Goal: Task Accomplishment & Management: Manage account settings

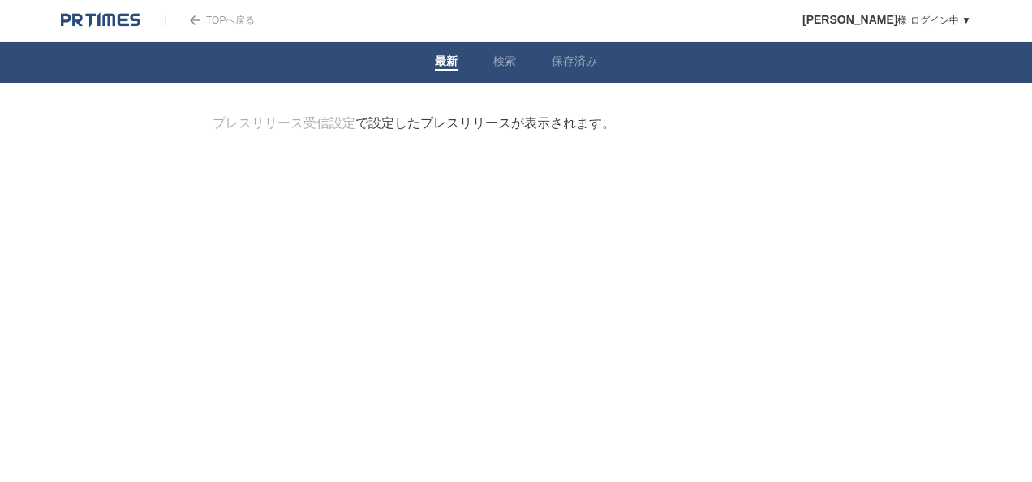
click at [513, 123] on div "プレスリリース受信設定 で設定したプレスリリースが表示されます。" at bounding box center [414, 123] width 402 height 17
click at [234, 20] on link "TOPへ戻る" at bounding box center [210, 20] width 90 height 11
click at [503, 62] on link "検索" at bounding box center [504, 62] width 23 height 17
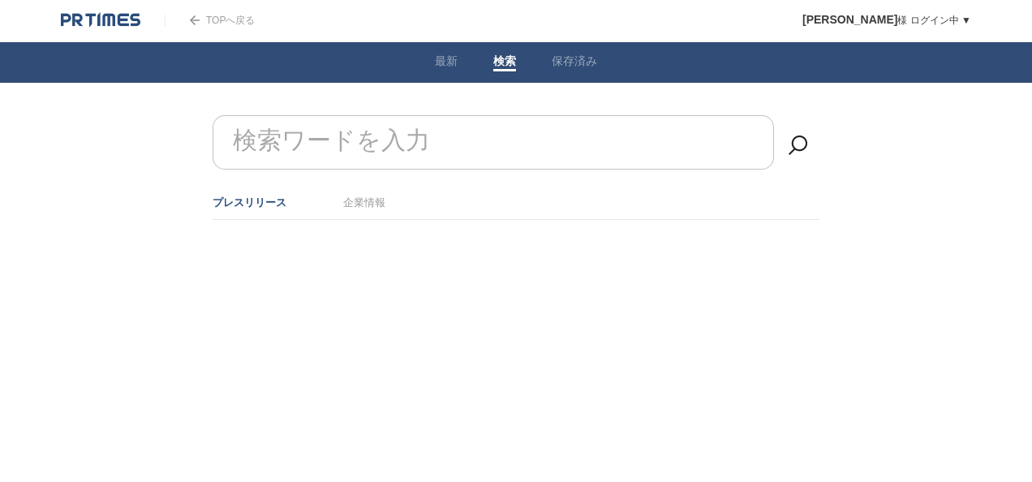
click at [215, 19] on link "TOPへ戻る" at bounding box center [210, 20] width 90 height 11
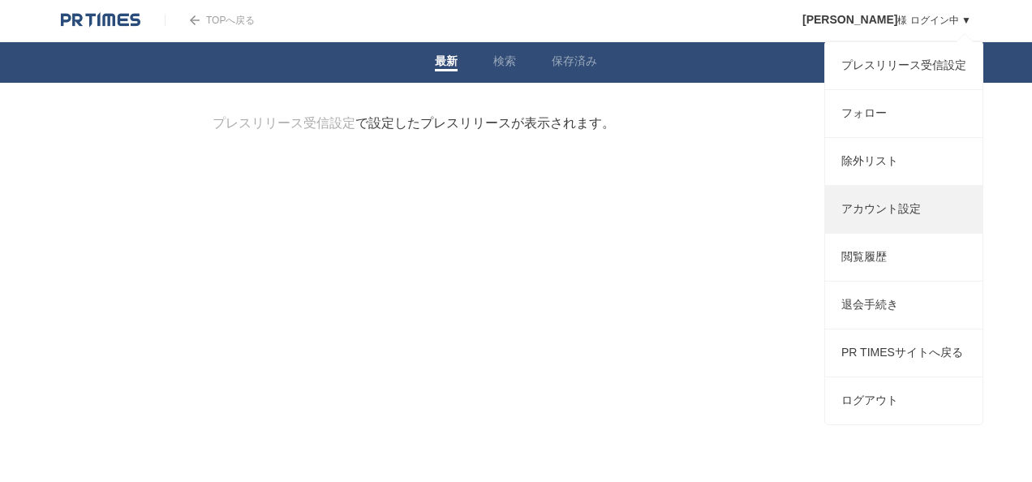
click at [910, 233] on link "アカウント設定" at bounding box center [903, 209] width 157 height 47
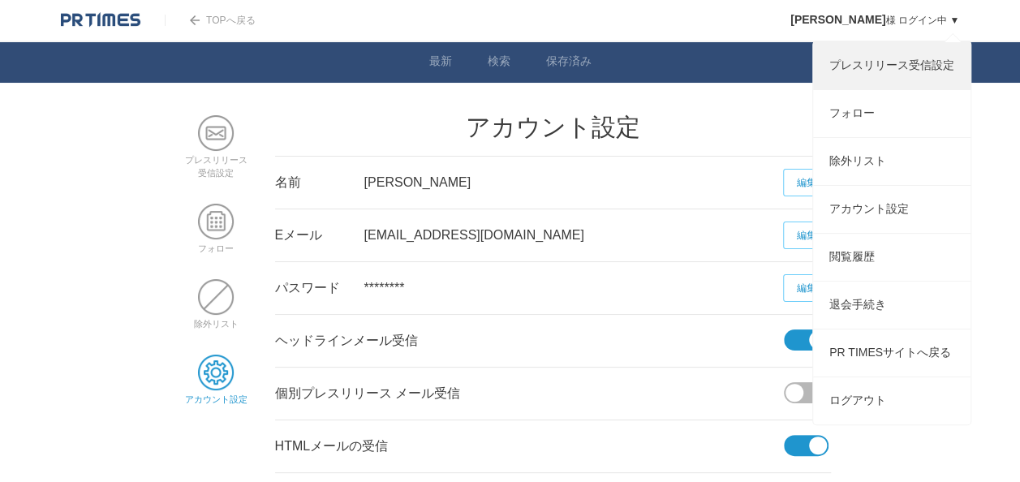
click at [916, 75] on link "プレスリリース受信設定" at bounding box center [891, 65] width 157 height 47
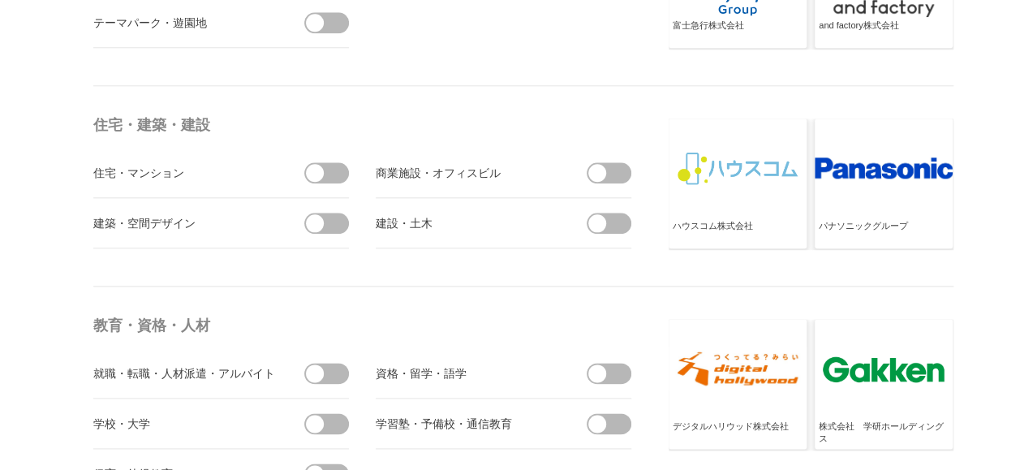
scroll to position [4300, 0]
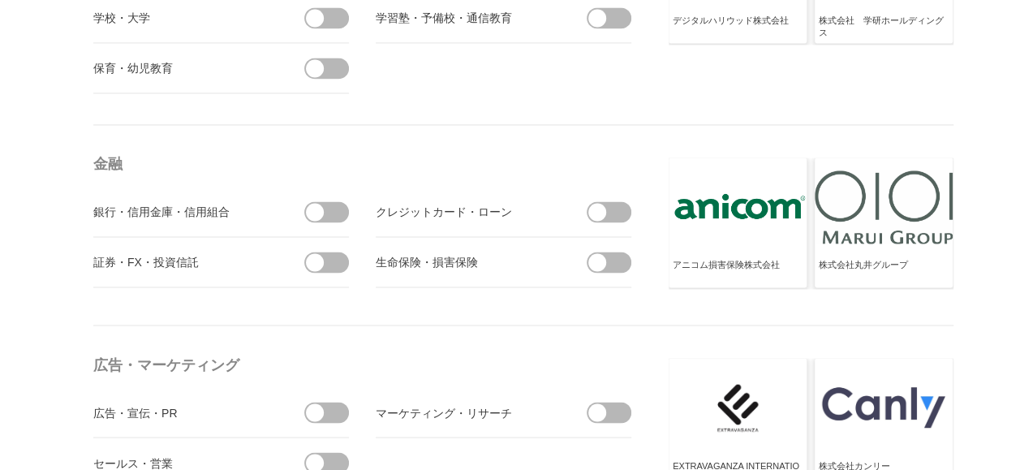
click at [317, 208] on span at bounding box center [315, 212] width 18 height 18
click at [0, 0] on input "checkbox" at bounding box center [0, 0] width 0 height 0
click at [320, 255] on span at bounding box center [315, 262] width 18 height 18
click at [0, 0] on input "checkbox" at bounding box center [0, 0] width 0 height 0
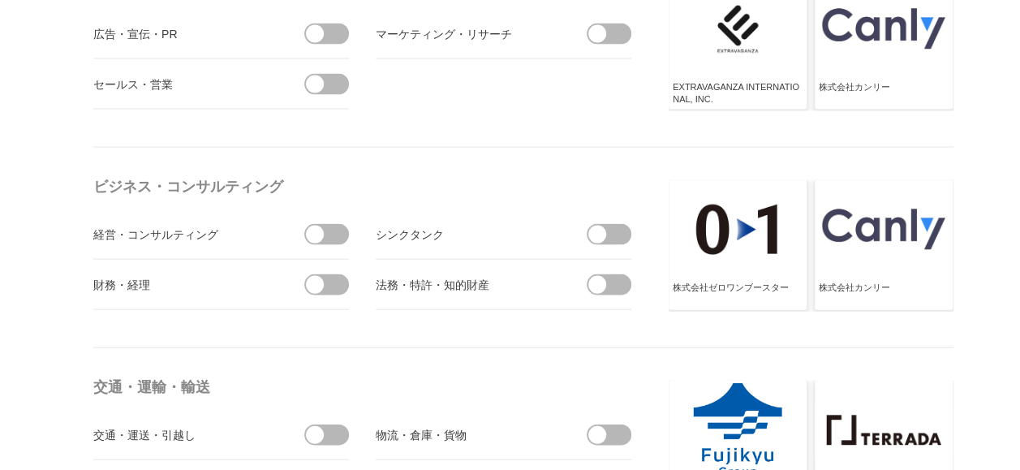
scroll to position [4705, 0]
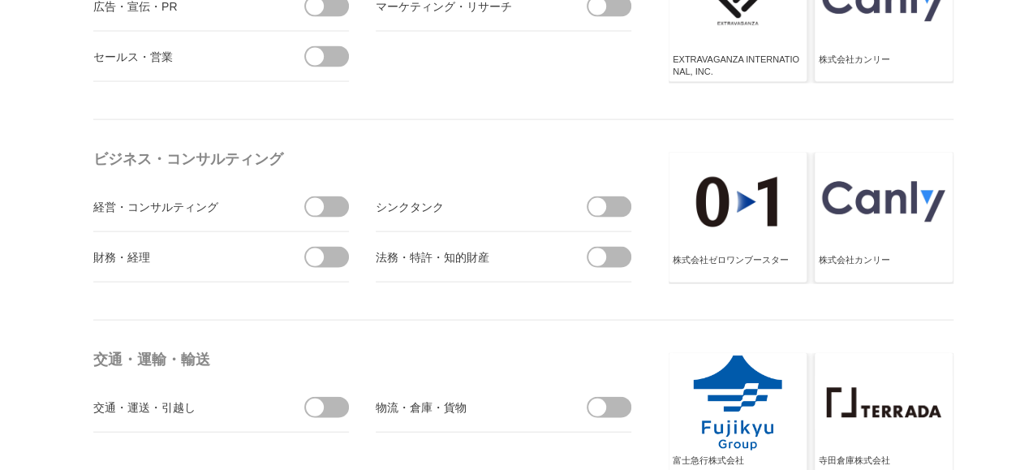
click at [320, 198] on span at bounding box center [315, 207] width 18 height 18
click at [0, 0] on input "checkbox" at bounding box center [0, 0] width 0 height 0
click at [600, 198] on span at bounding box center [597, 207] width 18 height 18
click at [0, 0] on input "checkbox" at bounding box center [0, 0] width 0 height 0
click at [315, 251] on span at bounding box center [315, 257] width 18 height 18
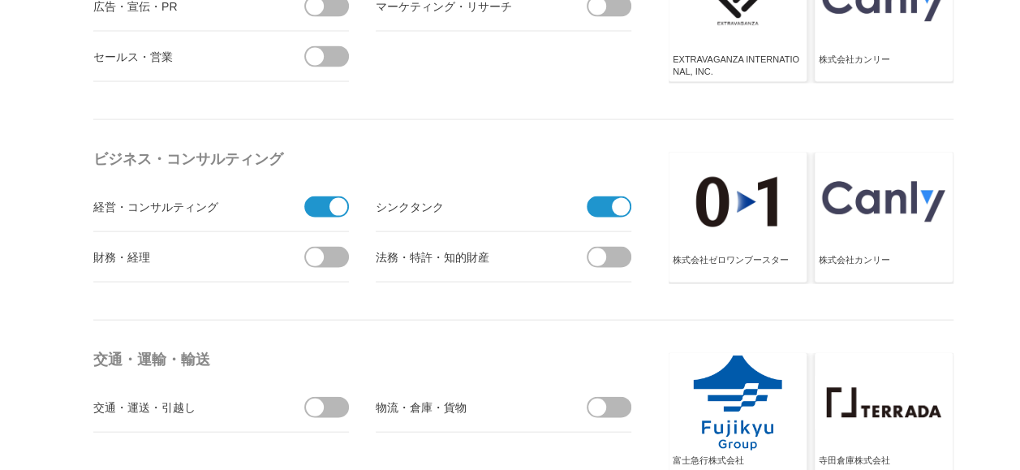
click at [0, 0] on input "checkbox" at bounding box center [0, 0] width 0 height 0
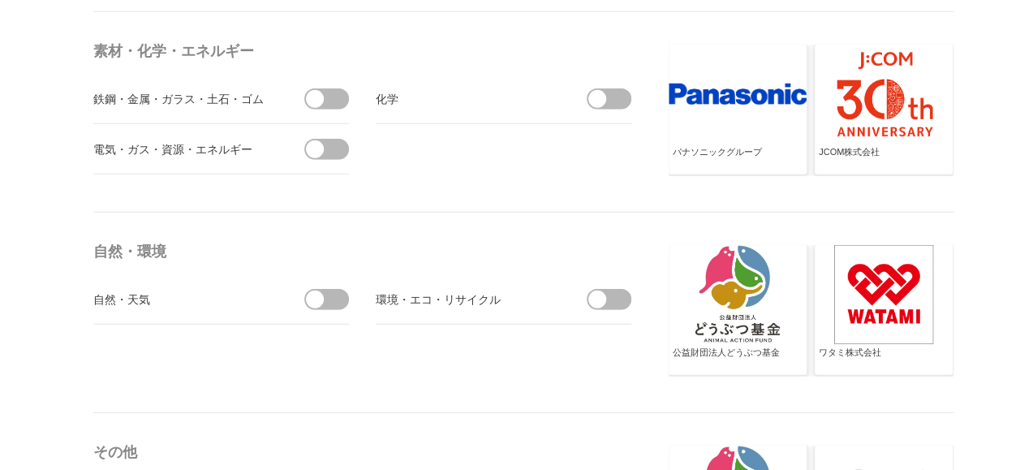
scroll to position [5273, 0]
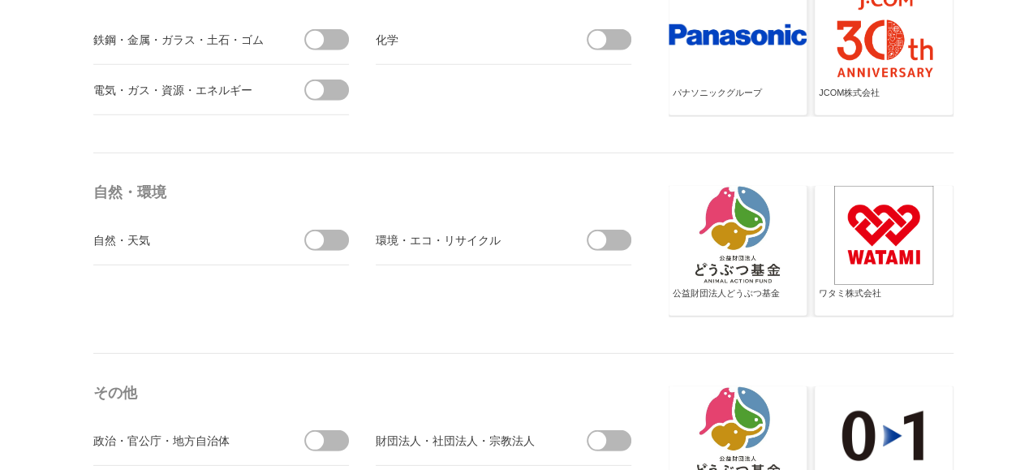
click at [323, 237] on span at bounding box center [332, 240] width 34 height 21
click at [0, 0] on input "checkbox" at bounding box center [0, 0] width 0 height 0
click at [597, 233] on span at bounding box center [597, 240] width 18 height 18
click at [0, 0] on input "checkbox" at bounding box center [0, 0] width 0 height 0
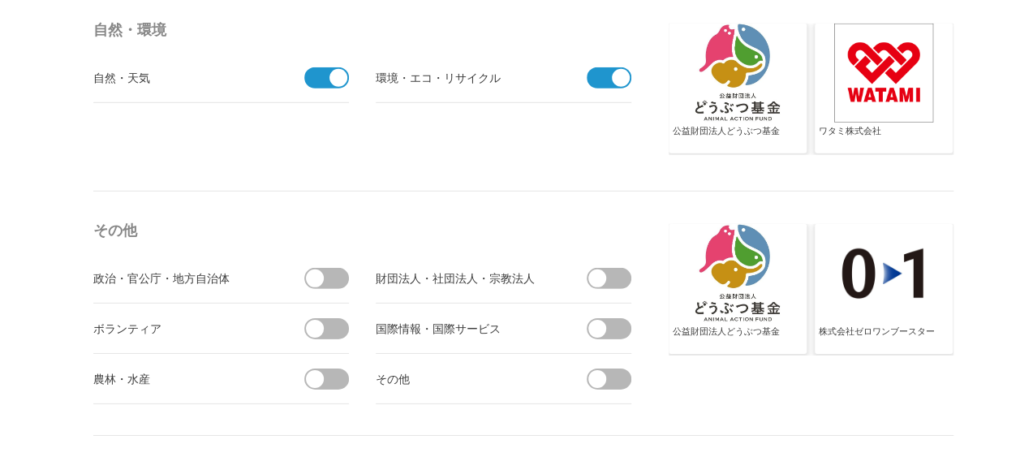
click at [602, 320] on span at bounding box center [597, 329] width 18 height 18
click at [0, 0] on input "checkbox" at bounding box center [0, 0] width 0 height 0
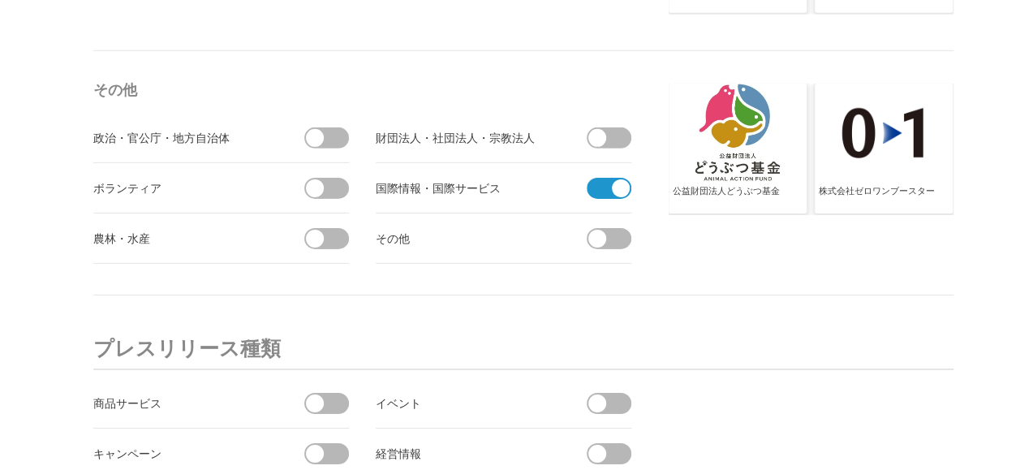
scroll to position [5679, 0]
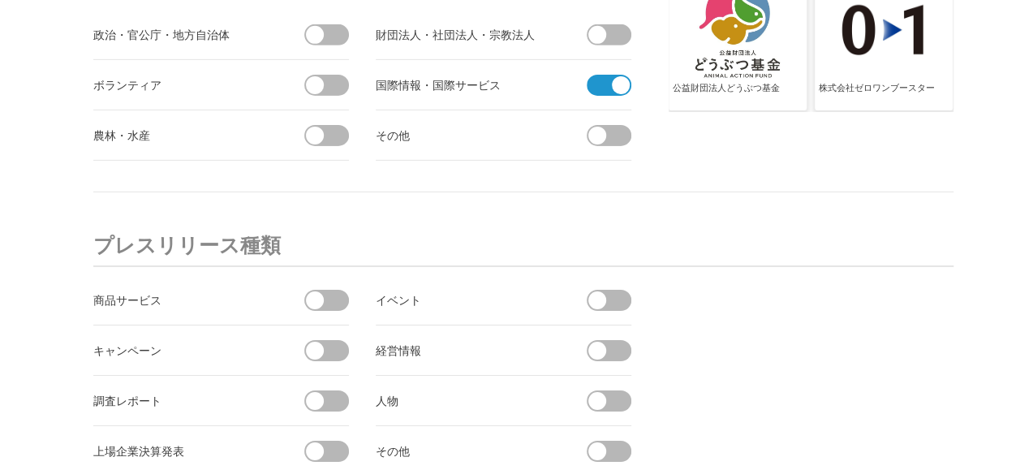
click at [314, 293] on span at bounding box center [315, 300] width 18 height 18
click at [0, 0] on input "checkbox" at bounding box center [0, 0] width 0 height 0
click at [600, 291] on span at bounding box center [597, 300] width 18 height 18
click at [0, 0] on input "checkbox" at bounding box center [0, 0] width 0 height 0
click at [320, 342] on span at bounding box center [315, 351] width 18 height 18
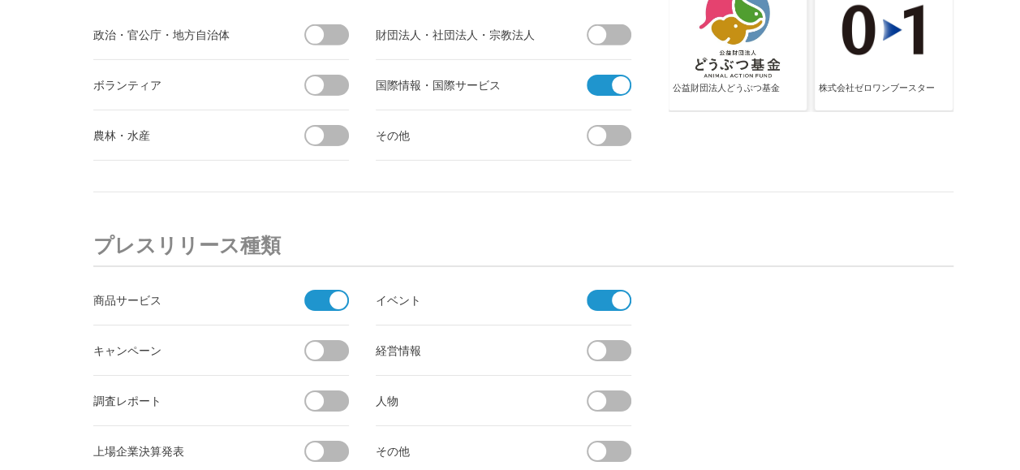
click at [0, 0] on input "checkbox" at bounding box center [0, 0] width 0 height 0
click at [601, 342] on span at bounding box center [597, 351] width 18 height 18
click at [0, 0] on input "checkbox" at bounding box center [0, 0] width 0 height 0
click at [592, 392] on span at bounding box center [597, 401] width 18 height 18
click at [0, 0] on input "checkbox" at bounding box center [0, 0] width 0 height 0
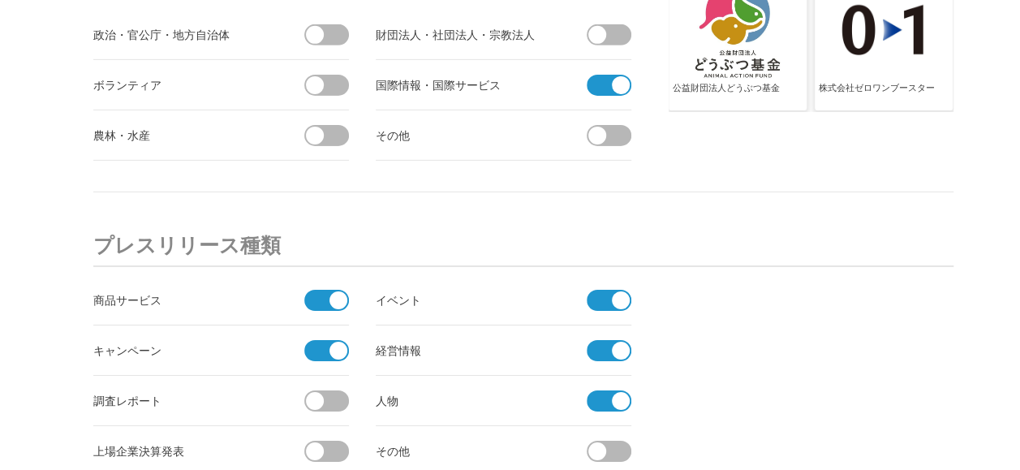
click at [315, 392] on span at bounding box center [315, 401] width 18 height 18
click at [0, 0] on input "checkbox" at bounding box center [0, 0] width 0 height 0
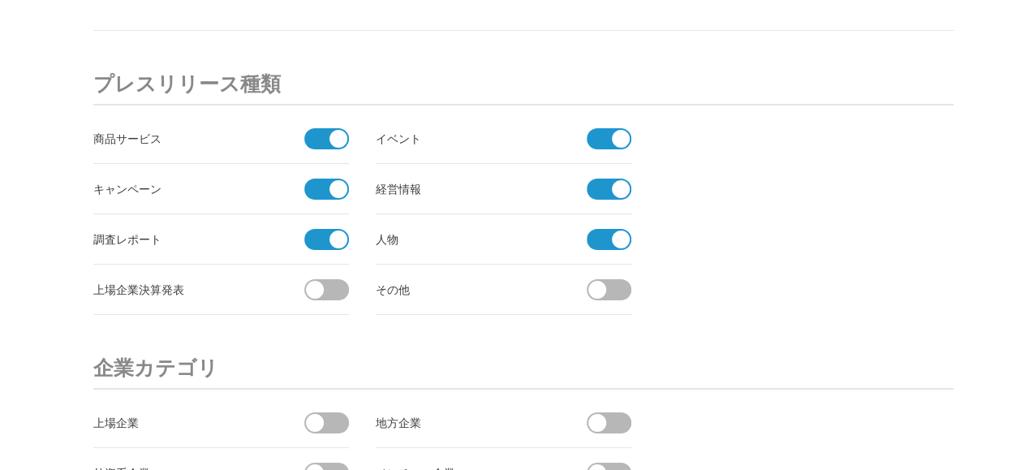
scroll to position [5841, 0]
click at [323, 281] on span at bounding box center [332, 288] width 34 height 21
click at [0, 0] on input "checkbox" at bounding box center [0, 0] width 0 height 0
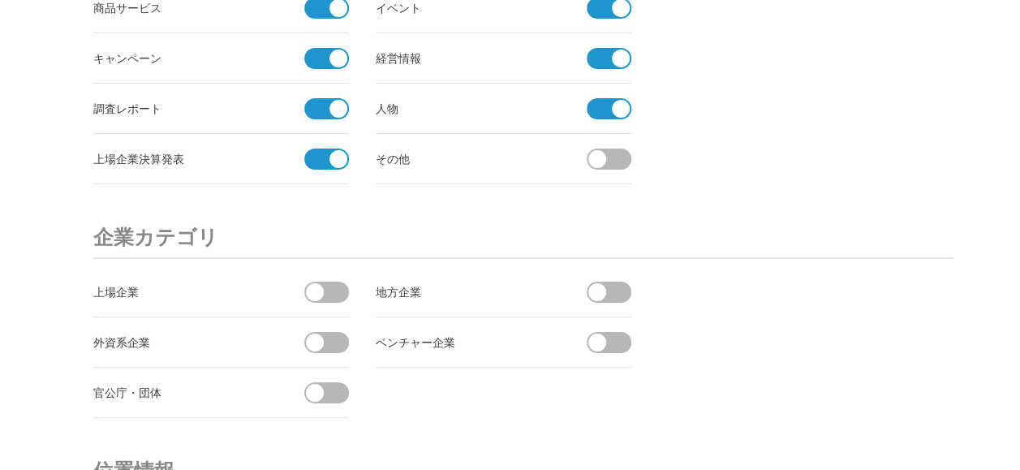
scroll to position [6004, 0]
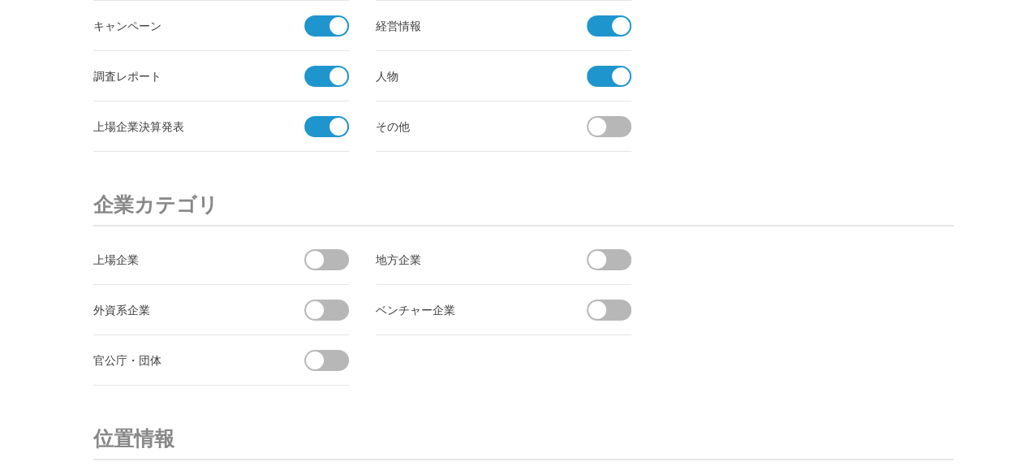
click at [320, 251] on span at bounding box center [315, 260] width 18 height 18
click at [0, 0] on input "checkbox" at bounding box center [0, 0] width 0 height 0
click at [591, 251] on span at bounding box center [597, 260] width 18 height 18
click at [0, 0] on input "checkbox" at bounding box center [0, 0] width 0 height 0
click at [599, 301] on span at bounding box center [597, 310] width 18 height 18
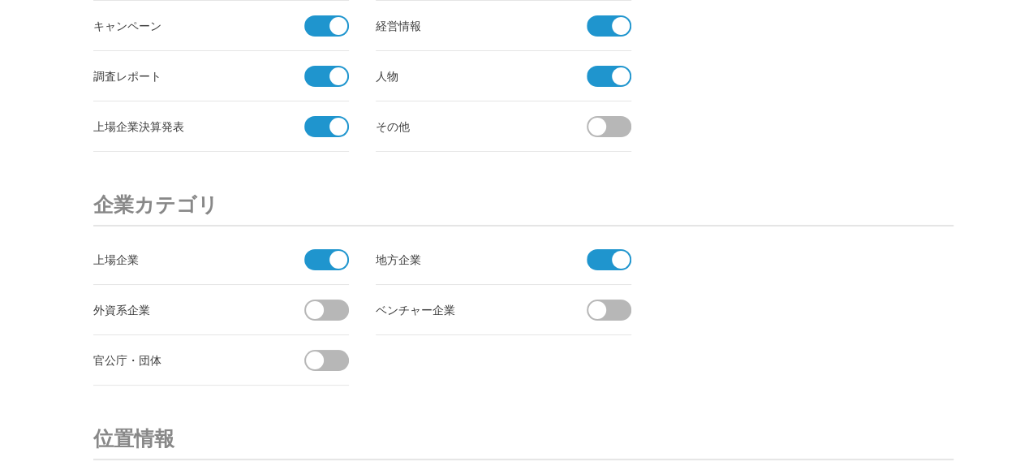
click at [0, 0] on input "checkbox" at bounding box center [0, 0] width 0 height 0
click at [314, 301] on span at bounding box center [315, 310] width 18 height 18
click at [0, 0] on input "checkbox" at bounding box center [0, 0] width 0 height 0
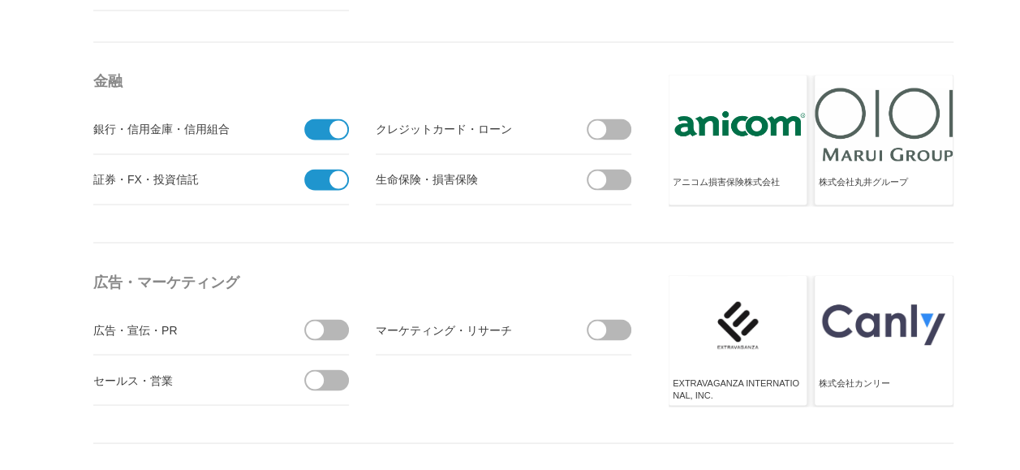
scroll to position [4348, 0]
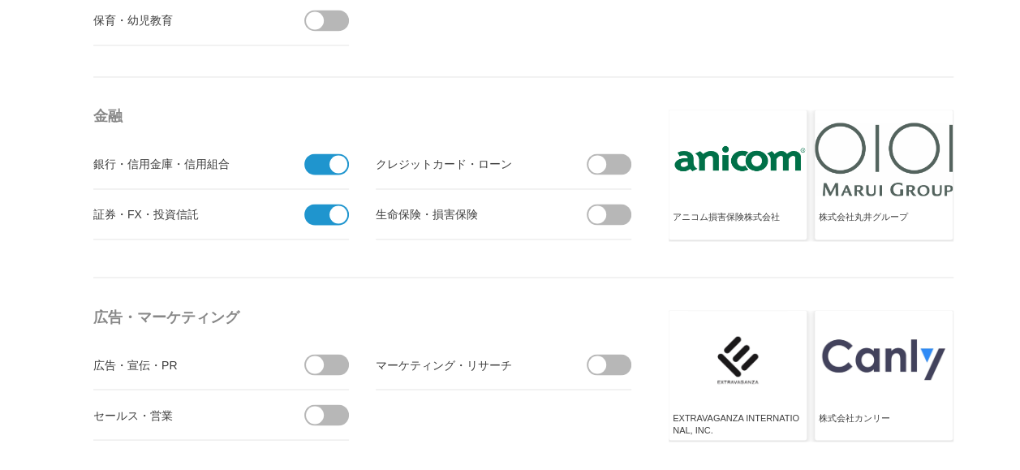
click at [594, 355] on span at bounding box center [597, 364] width 18 height 18
click at [0, 0] on input "checkbox" at bounding box center [0, 0] width 0 height 0
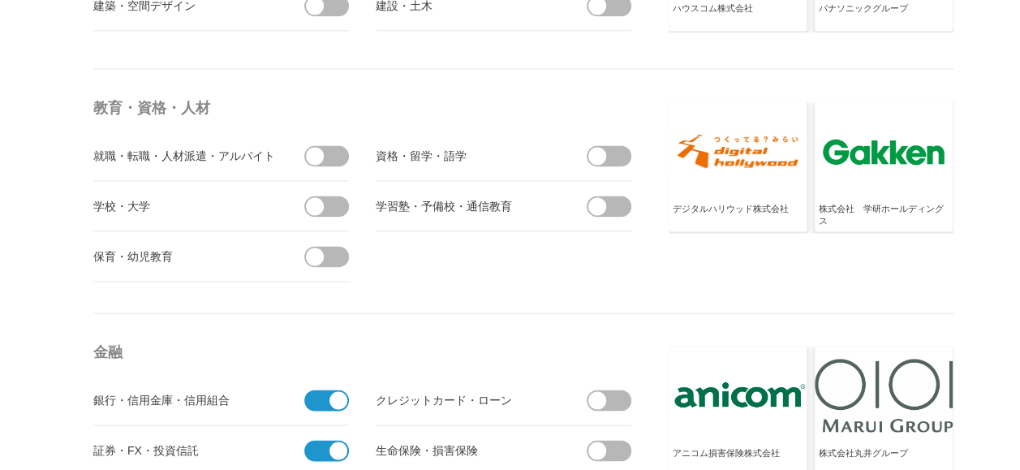
scroll to position [3942, 0]
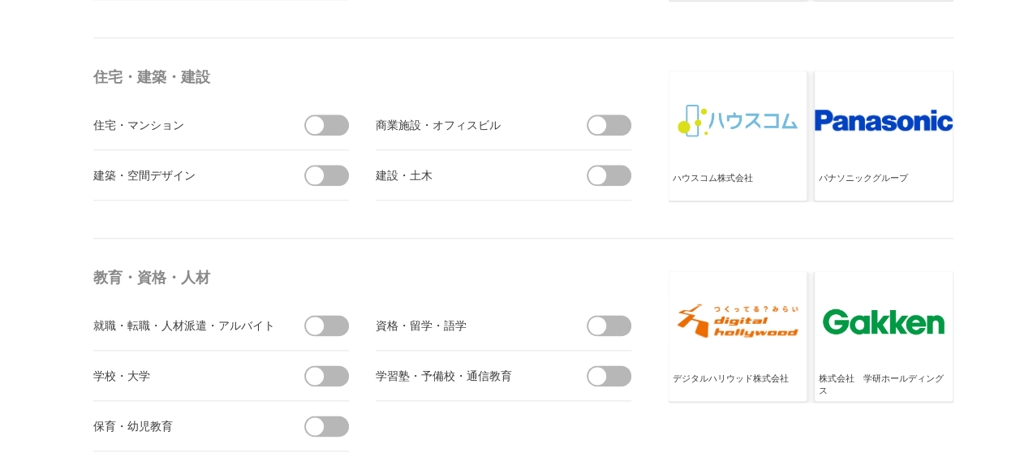
click at [597, 117] on span at bounding box center [597, 125] width 18 height 18
click at [0, 0] on input "checkbox" at bounding box center [0, 0] width 0 height 0
click at [318, 116] on span at bounding box center [315, 125] width 18 height 18
click at [0, 0] on input "checkbox" at bounding box center [0, 0] width 0 height 0
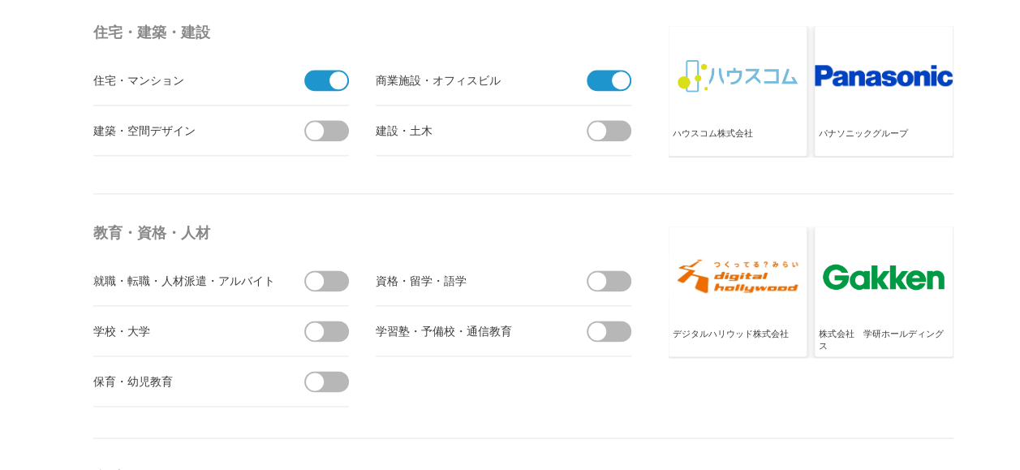
scroll to position [4023, 0]
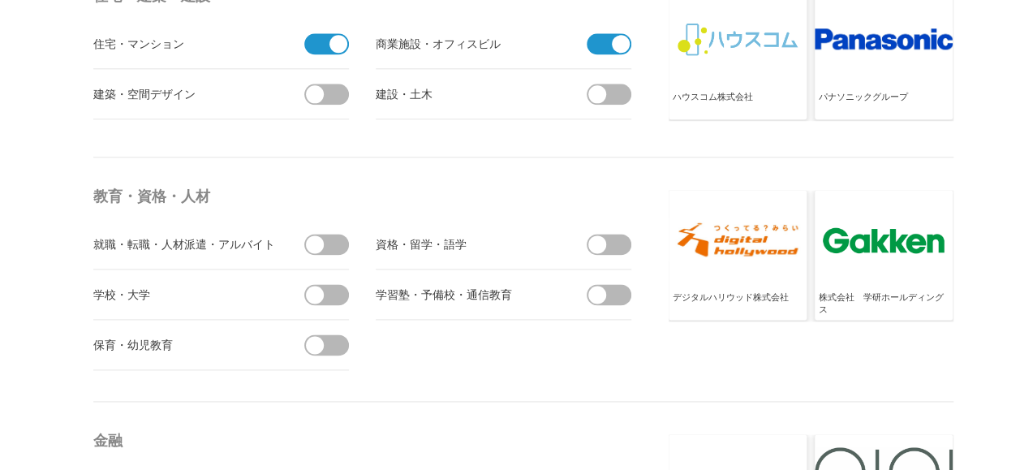
click at [593, 235] on span at bounding box center [597, 244] width 18 height 18
click at [0, 0] on input "checkbox" at bounding box center [0, 0] width 0 height 0
click at [319, 286] on span at bounding box center [315, 295] width 18 height 18
click at [0, 0] on input "checkbox" at bounding box center [0, 0] width 0 height 0
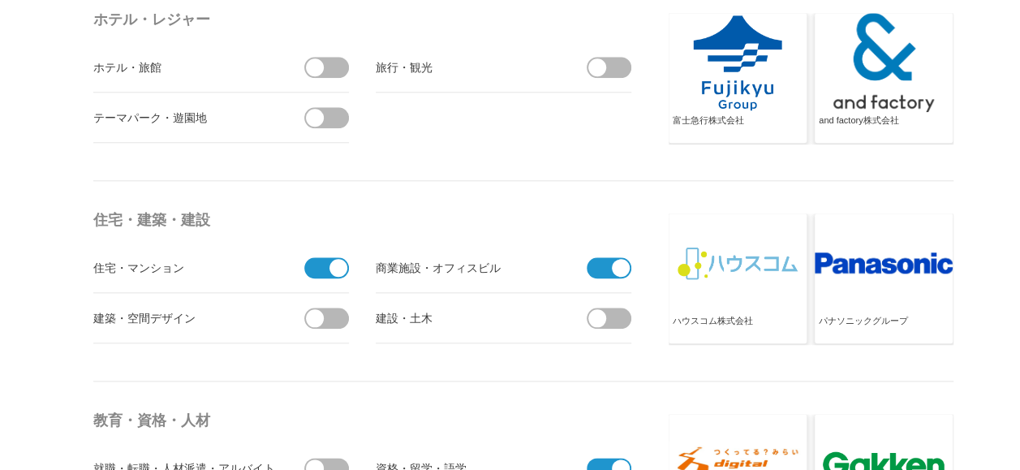
scroll to position [3780, 0]
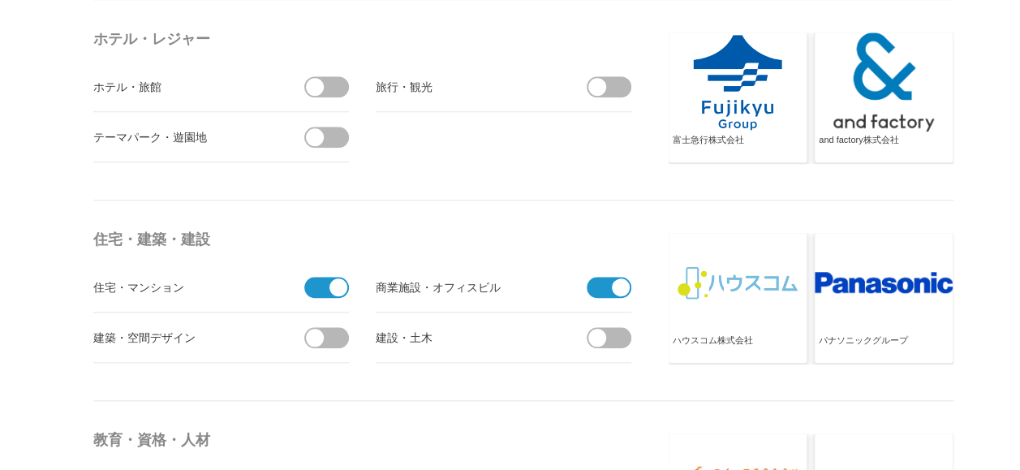
click at [316, 80] on span at bounding box center [315, 87] width 18 height 18
click at [0, 0] on input "checkbox" at bounding box center [0, 0] width 0 height 0
click at [597, 83] on span at bounding box center [597, 87] width 18 height 18
click at [0, 0] on input "checkbox" at bounding box center [0, 0] width 0 height 0
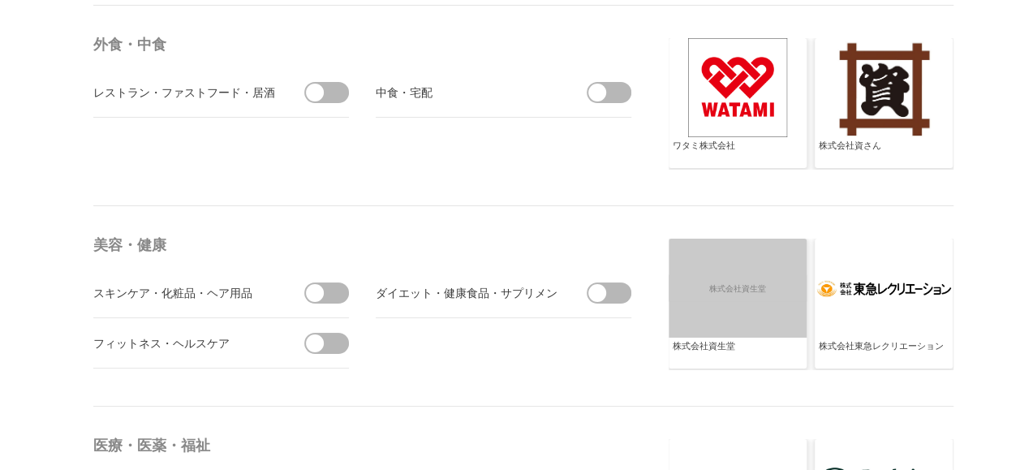
scroll to position [2806, 0]
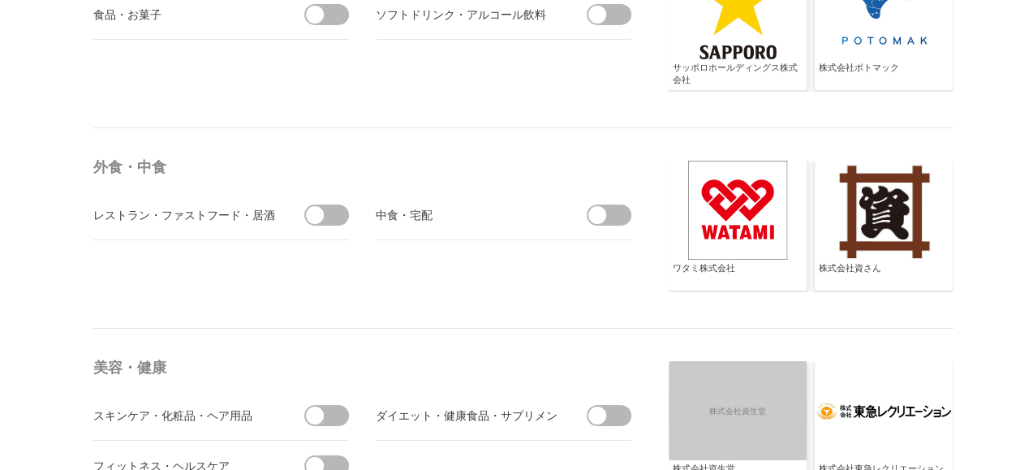
click at [311, 214] on span at bounding box center [315, 215] width 18 height 18
click at [0, 0] on input "checkbox" at bounding box center [0, 0] width 0 height 0
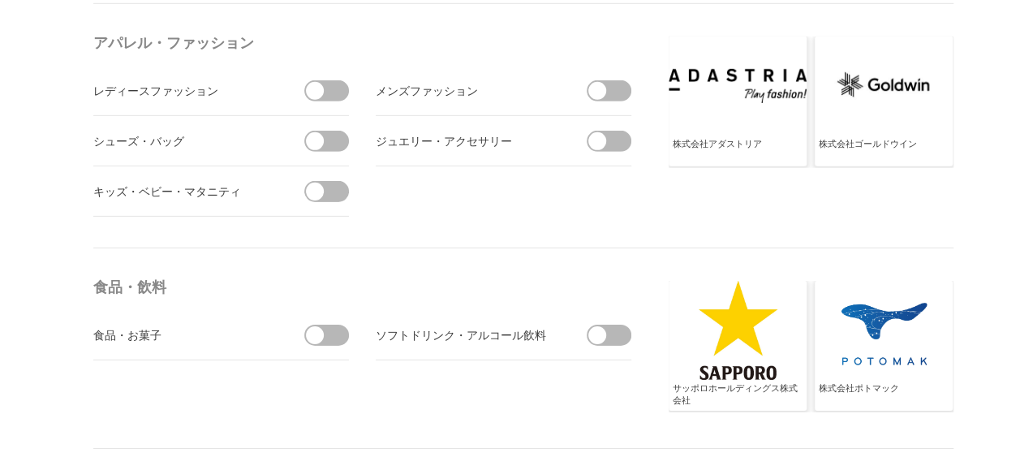
scroll to position [2482, 0]
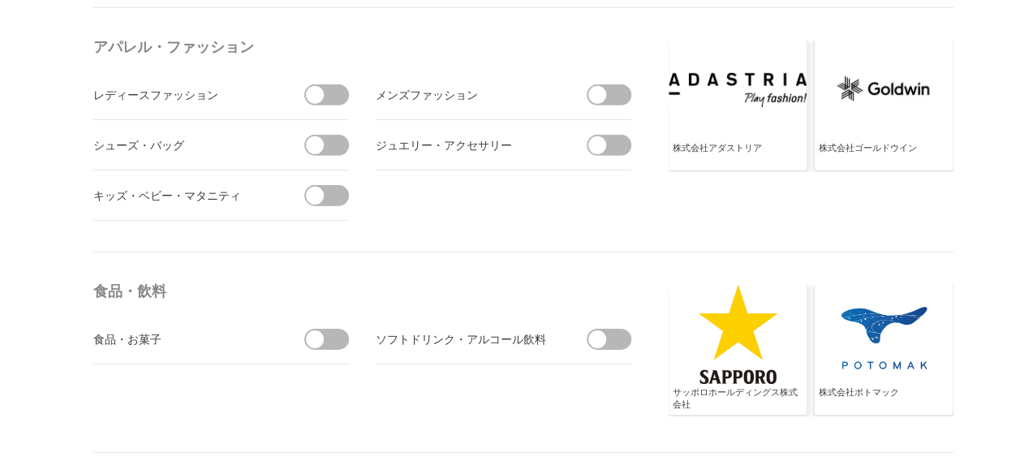
click at [596, 86] on span at bounding box center [597, 95] width 18 height 18
click at [0, 0] on input "checkbox" at bounding box center [0, 0] width 0 height 0
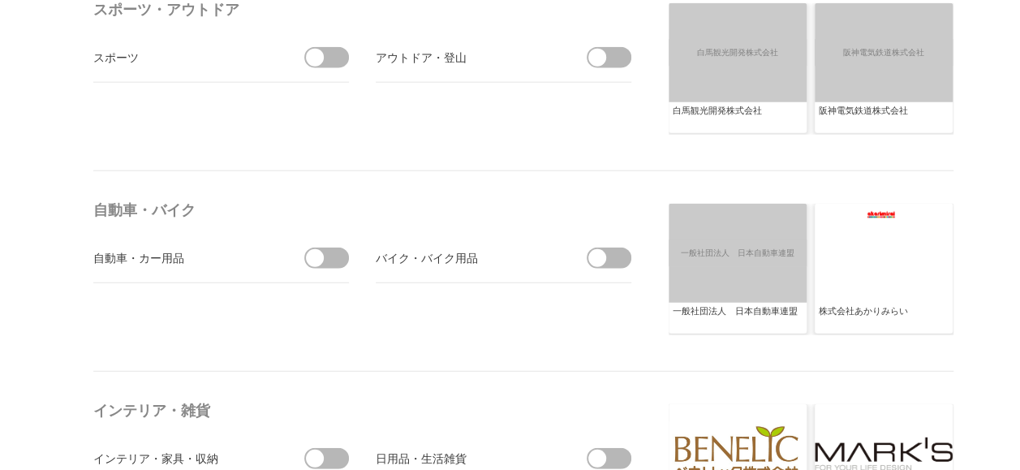
scroll to position [1914, 0]
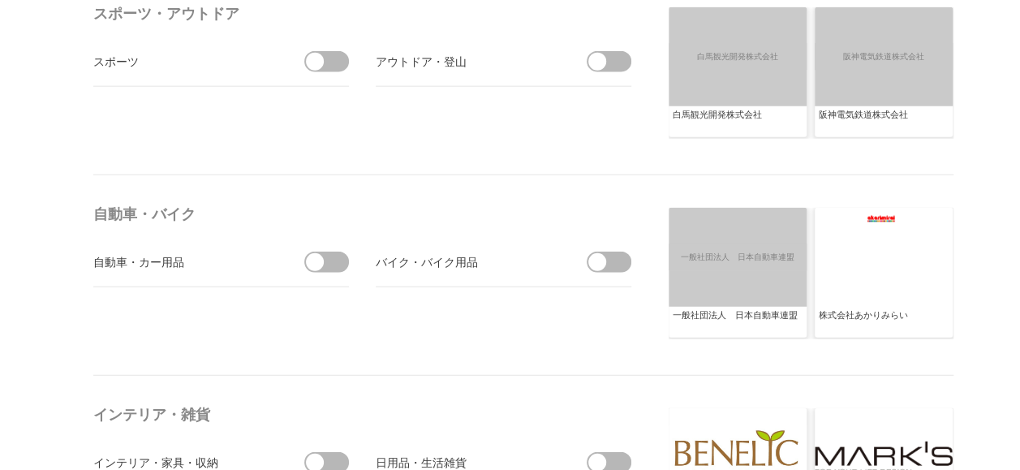
click at [320, 255] on span at bounding box center [315, 262] width 18 height 18
click at [0, 0] on input "checkbox" at bounding box center [0, 0] width 0 height 0
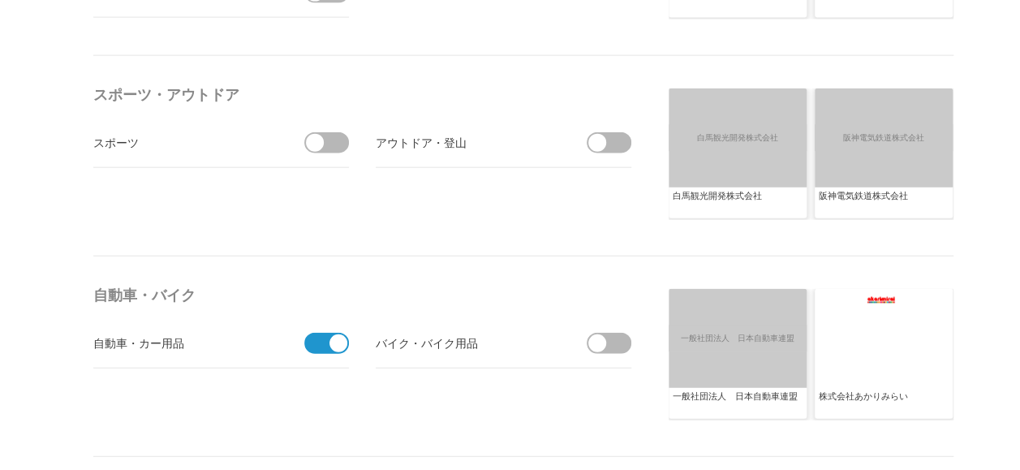
click at [318, 140] on span at bounding box center [315, 143] width 18 height 18
click at [0, 0] on input "checkbox" at bounding box center [0, 0] width 0 height 0
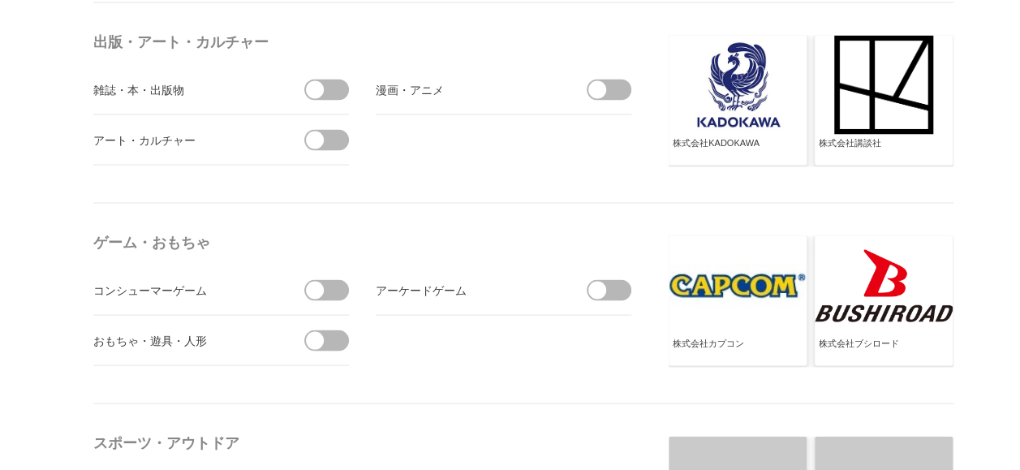
scroll to position [1427, 0]
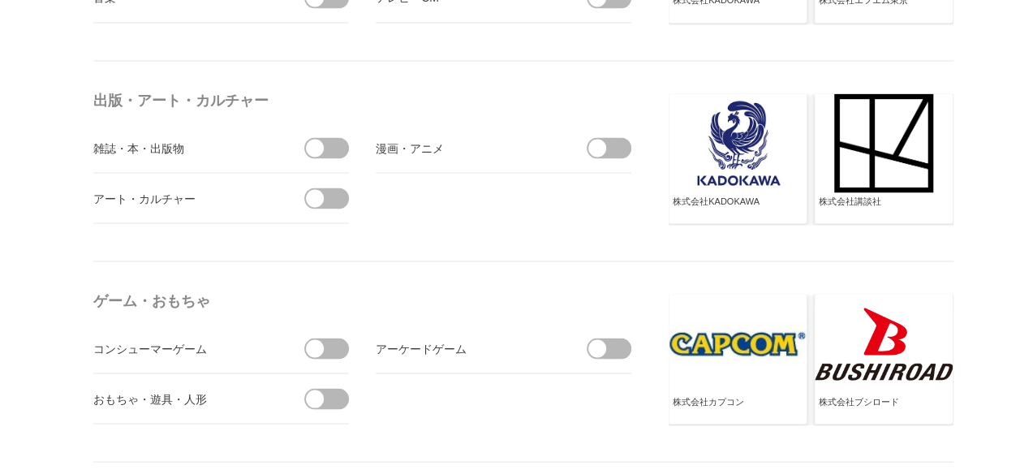
click at [320, 144] on span at bounding box center [315, 148] width 18 height 18
click at [0, 0] on input "checkbox" at bounding box center [0, 0] width 0 height 0
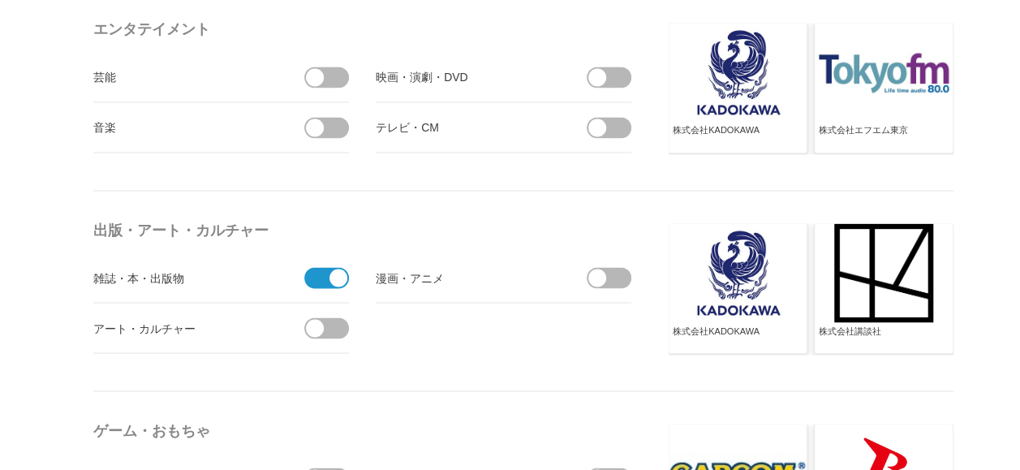
scroll to position [1265, 0]
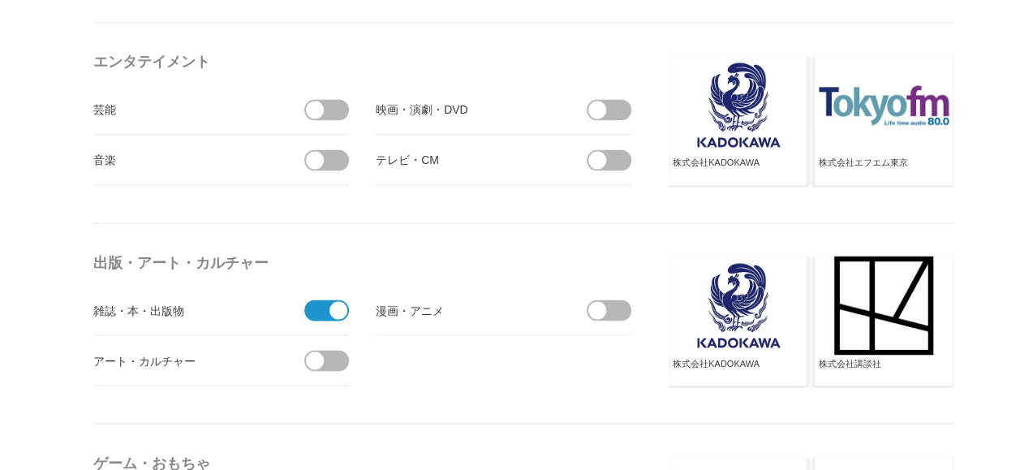
click at [323, 155] on span at bounding box center [315, 160] width 18 height 18
click at [0, 0] on input "checkbox" at bounding box center [0, 0] width 0 height 0
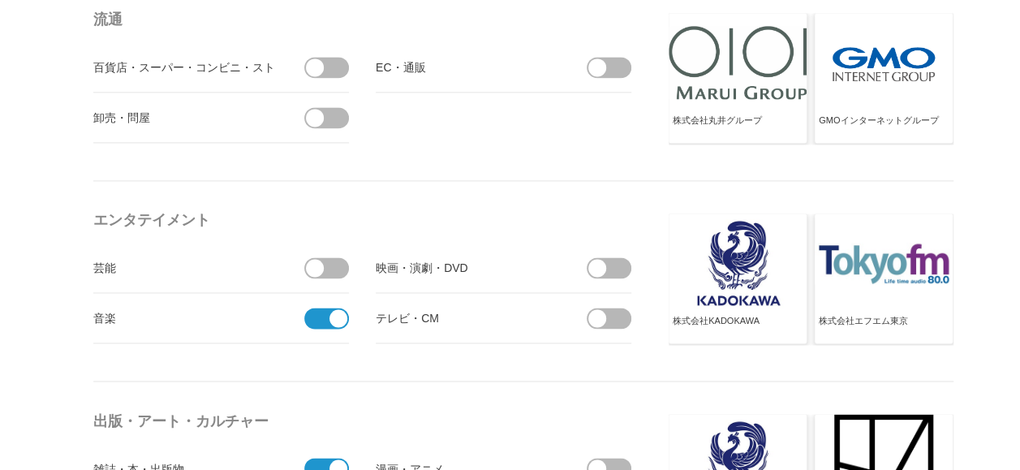
scroll to position [1103, 0]
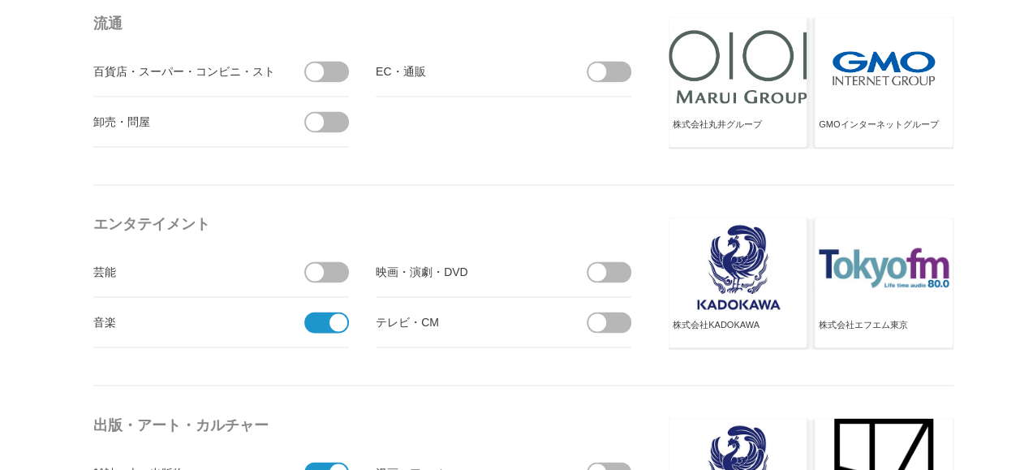
click at [596, 266] on span at bounding box center [597, 272] width 18 height 18
click at [0, 0] on input "checkbox" at bounding box center [0, 0] width 0 height 0
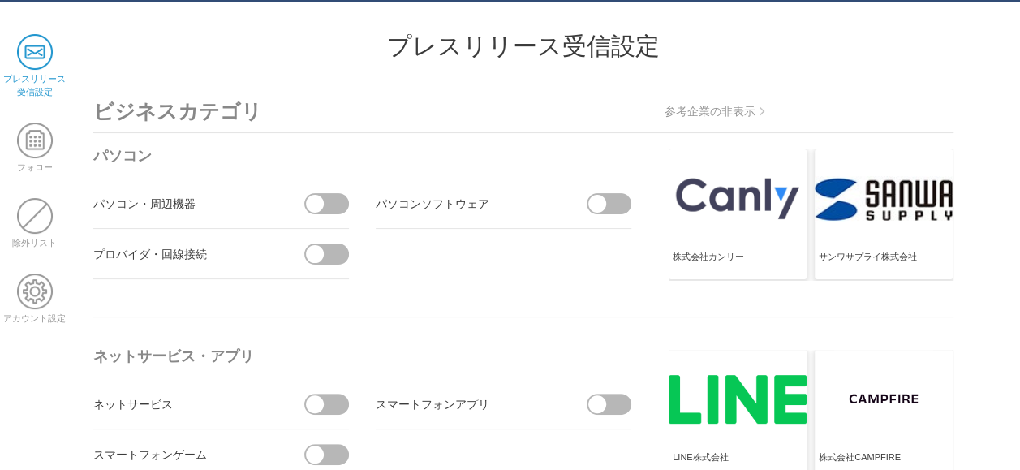
scroll to position [0, 0]
